Goal: Task Accomplishment & Management: Complete application form

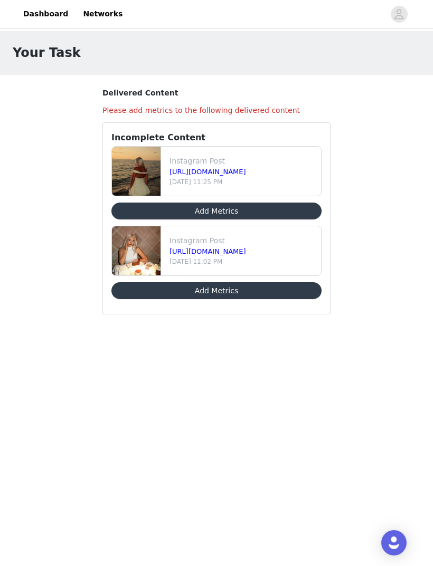
click at [283, 209] on button "Add Metrics" at bounding box center [216, 211] width 210 height 17
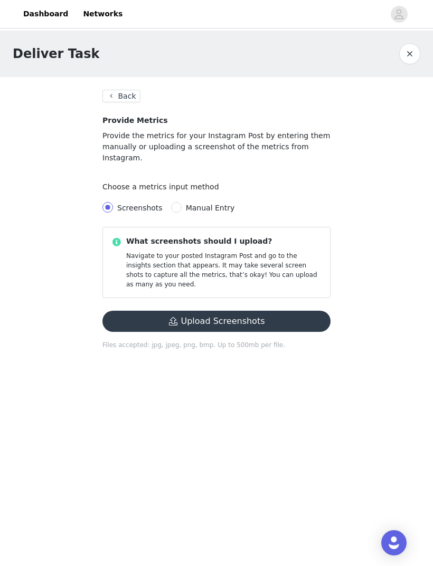
click at [274, 311] on button "Upload Screenshots" at bounding box center [216, 321] width 228 height 21
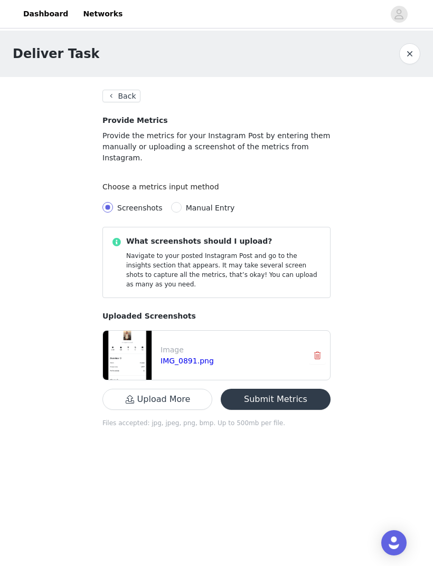
click at [299, 389] on button "Submit Metrics" at bounding box center [276, 399] width 110 height 21
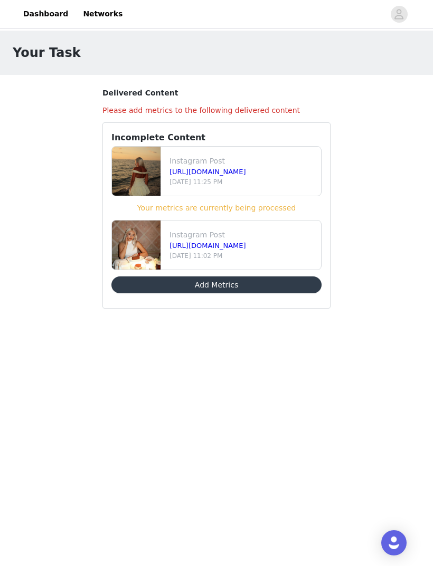
click at [269, 284] on button "Add Metrics" at bounding box center [216, 284] width 210 height 17
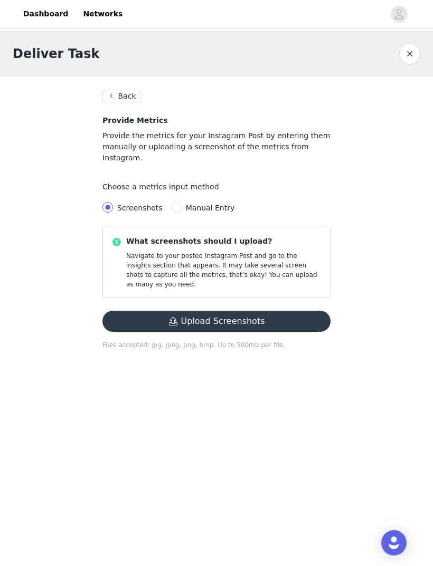
click at [295, 311] on button "Upload Screenshots" at bounding box center [216, 321] width 228 height 21
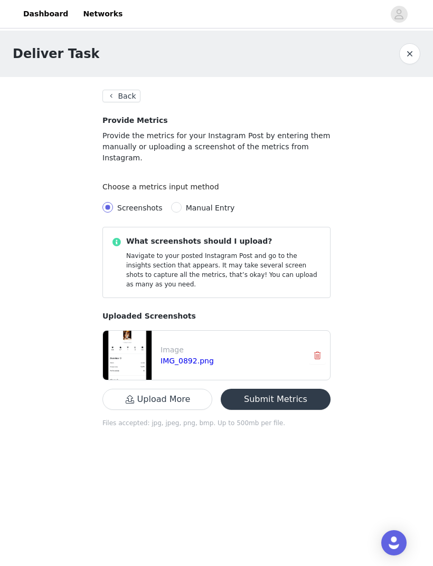
click at [288, 389] on button "Submit Metrics" at bounding box center [276, 399] width 110 height 21
